Goal: Find specific page/section: Find specific page/section

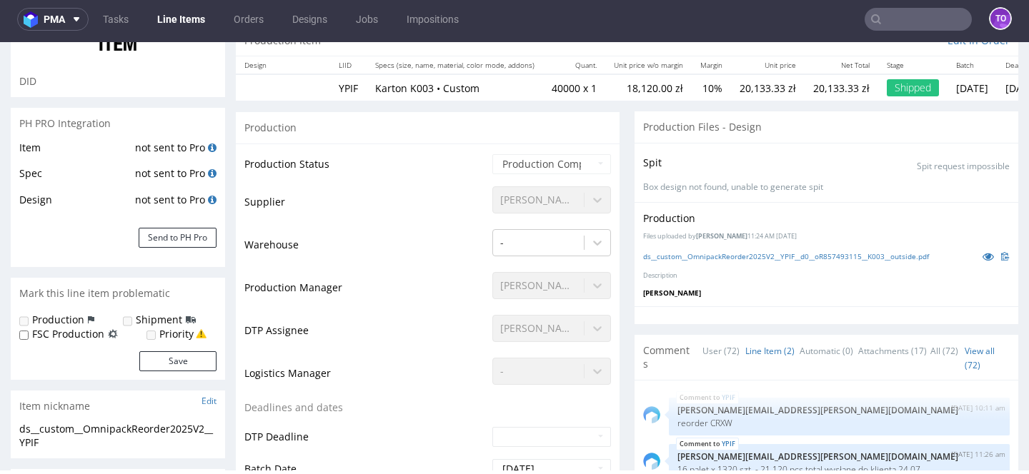
scroll to position [94, 0]
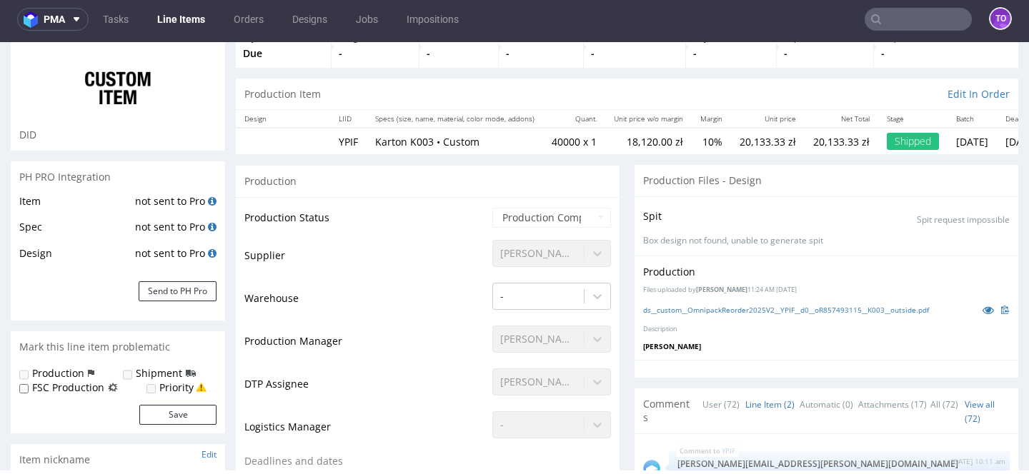
click at [888, 14] on input "text" at bounding box center [918, 19] width 107 height 23
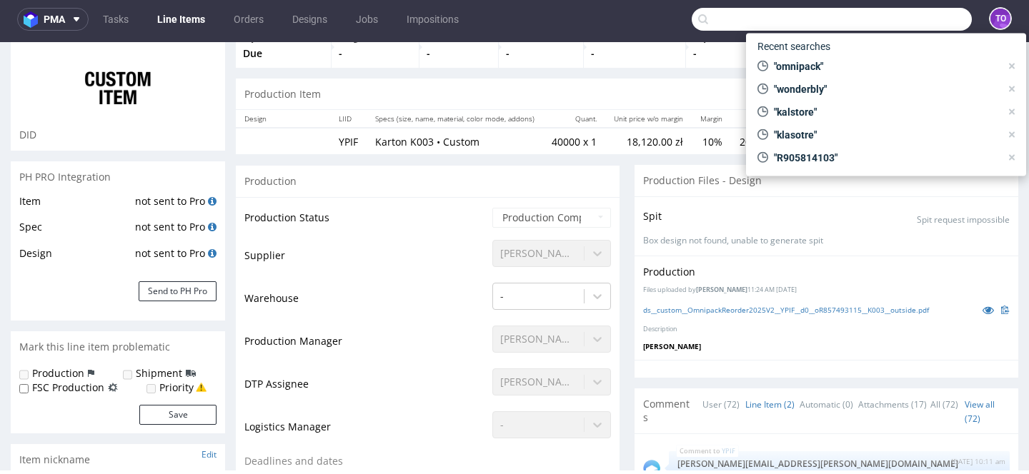
paste input "LARK"
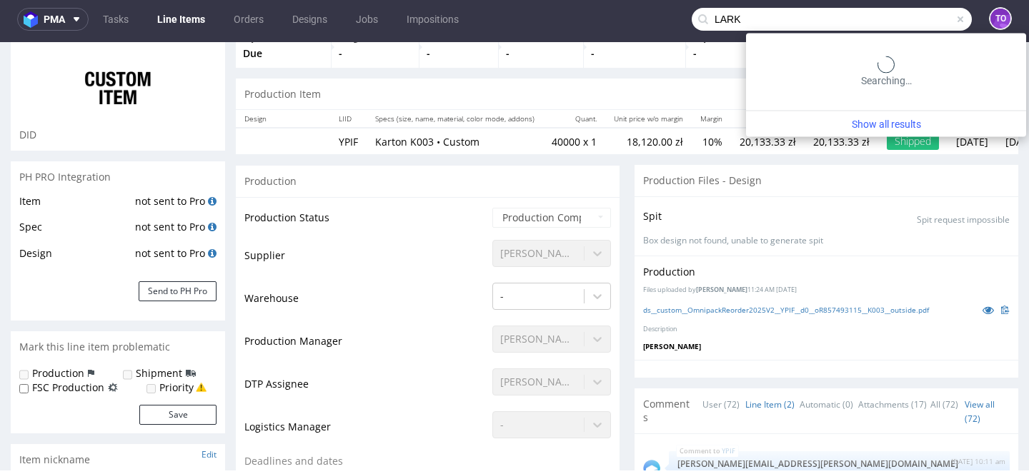
type input "LARK"
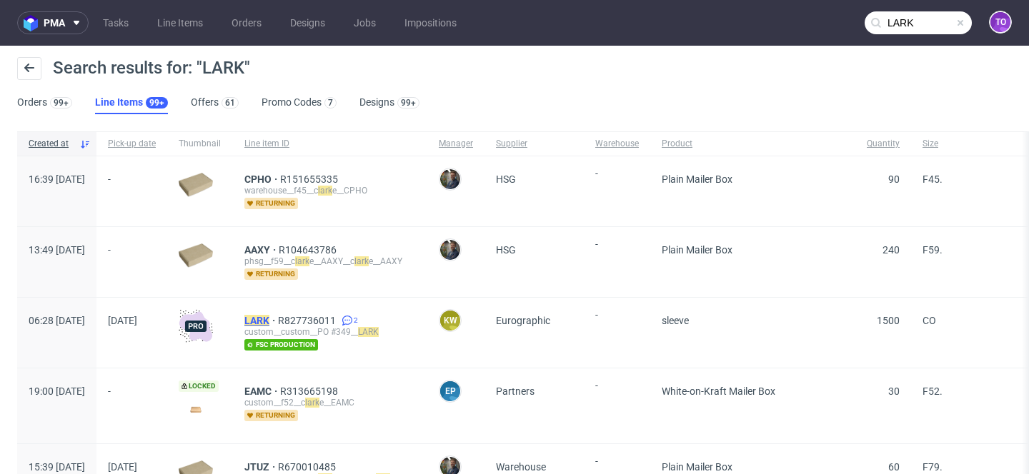
click at [269, 322] on mark "LARK" at bounding box center [256, 320] width 25 height 11
